Goal: Task Accomplishment & Management: Use online tool/utility

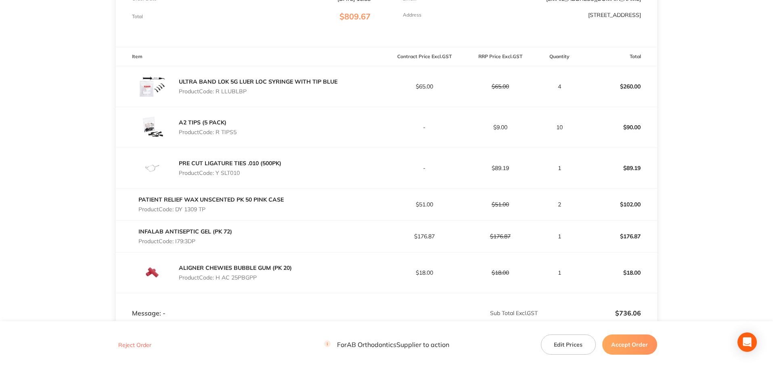
scroll to position [202, 0]
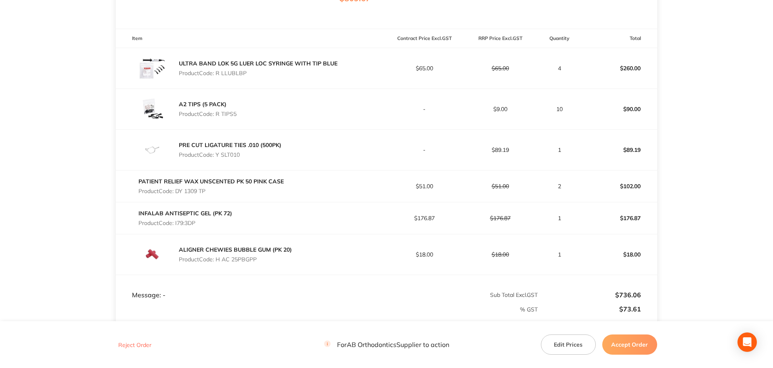
click at [653, 342] on button "Accept Order" at bounding box center [629, 344] width 55 height 20
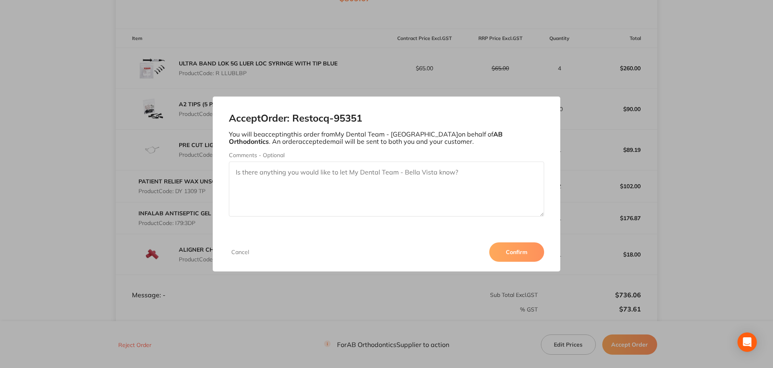
click at [512, 245] on button "Confirm" at bounding box center [516, 251] width 55 height 19
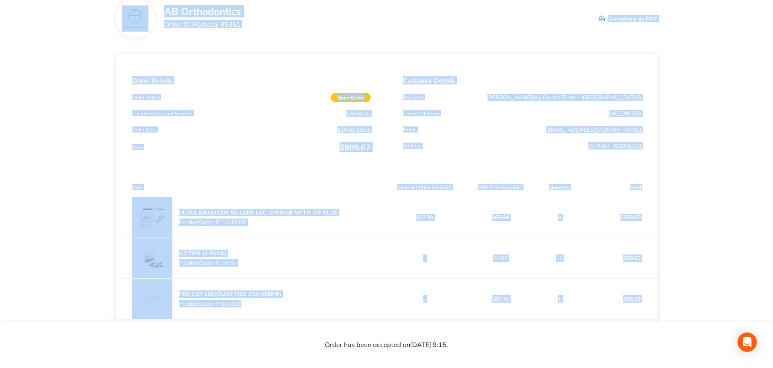
scroll to position [0, 0]
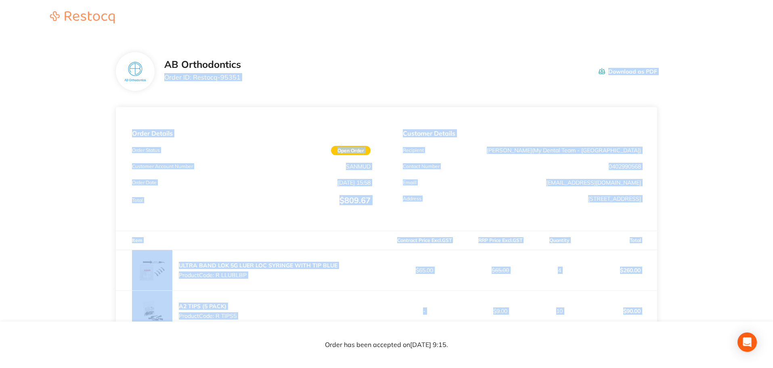
drag, startPoint x: 641, startPoint y: 255, endPoint x: 166, endPoint y: 83, distance: 505.4
click at [166, 83] on section "AB Orthodontics Order ID: Restocq- 95351 Download as PDF Order Details Order St…" at bounding box center [386, 331] width 541 height 591
copy section "Order ID: Restocq- 95351 Download as PDF Order Details Order Status Open Order …"
click at [606, 225] on div "Customer Details Recipient [PERSON_NAME] ( My Dental Team - [GEOGRAPHIC_DATA] )…" at bounding box center [522, 168] width 270 height 123
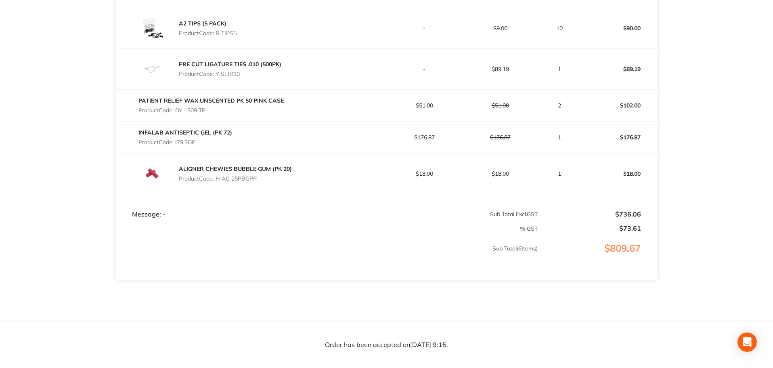
click at [667, 195] on main "AB Orthodontics Order ID: Restocq- 95351 Download as PDF Order Details Order St…" at bounding box center [386, 48] width 773 height 591
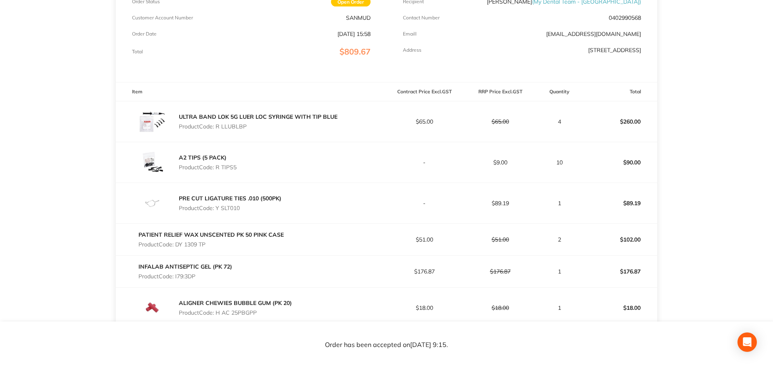
scroll to position [161, 0]
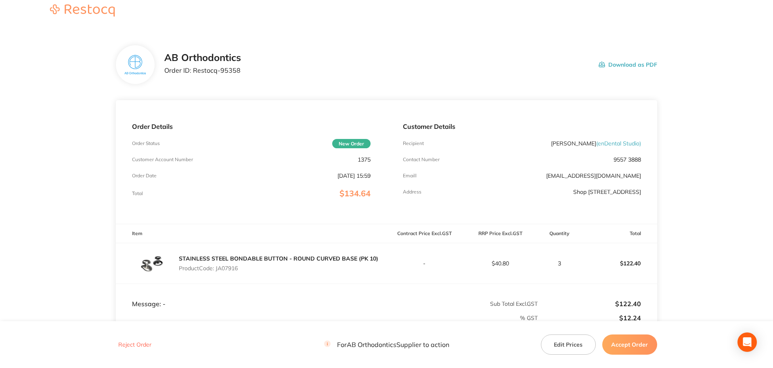
scroll to position [120, 0]
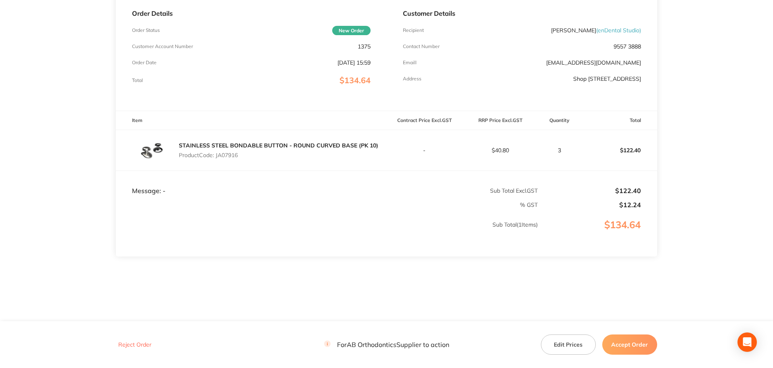
click at [635, 337] on button "Accept Order" at bounding box center [629, 344] width 55 height 20
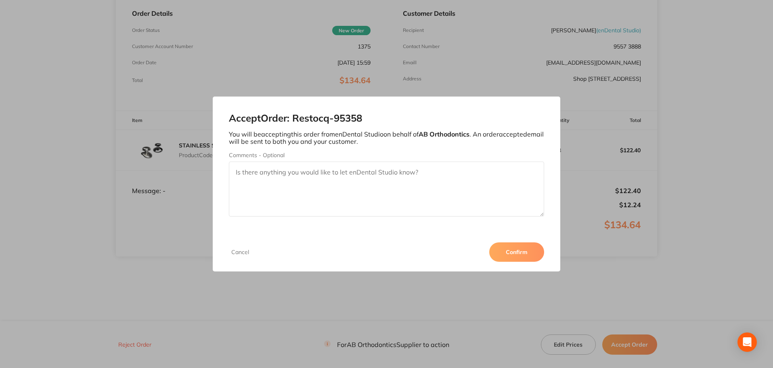
click at [529, 253] on button "Confirm" at bounding box center [516, 251] width 55 height 19
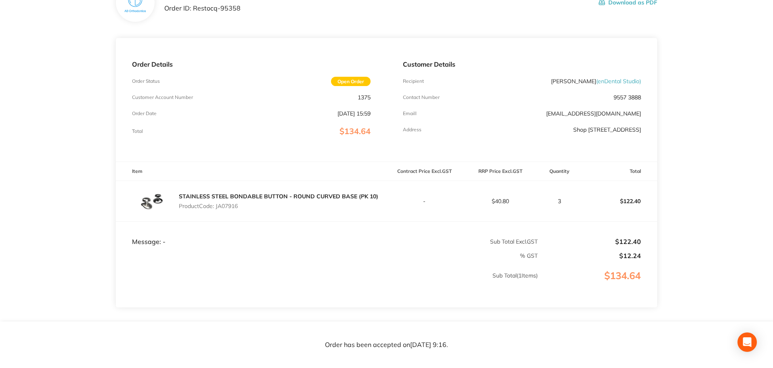
scroll to position [0, 0]
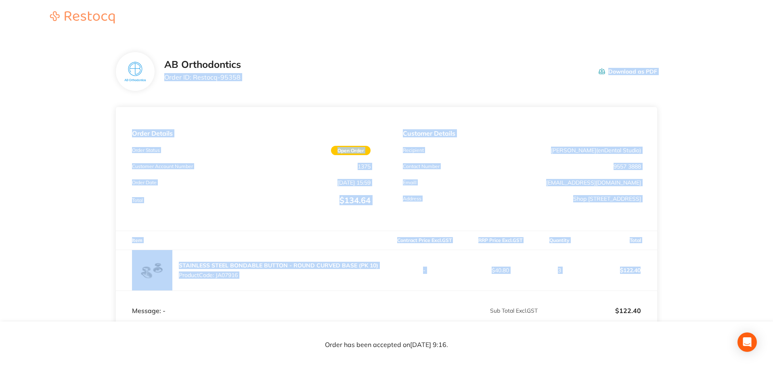
drag, startPoint x: 645, startPoint y: 267, endPoint x: 165, endPoint y: 80, distance: 515.3
click at [165, 80] on section "AB Orthodontics Order ID: Restocq- 95358 Download as PDF Order Details Order St…" at bounding box center [386, 238] width 541 height 405
copy section "Order ID: Restocq- 95358 Download as PDF Order Details Order Status Open Order …"
